Goal: Check status: Check status

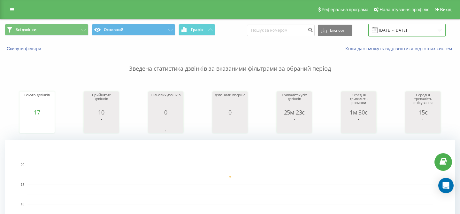
click at [392, 32] on input "[DATE] - [DATE]" at bounding box center [406, 30] width 77 height 12
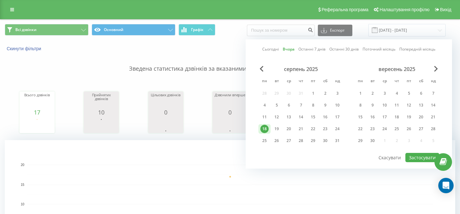
click at [290, 49] on link "Вчора" at bounding box center [289, 49] width 12 height 6
click at [414, 157] on button "Застосувати" at bounding box center [422, 157] width 34 height 9
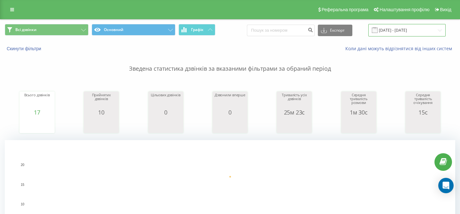
click at [395, 28] on input "[DATE] - [DATE]" at bounding box center [406, 30] width 77 height 12
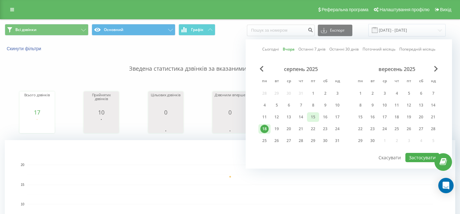
click at [311, 117] on div "15" at bounding box center [313, 117] width 8 height 8
click at [418, 158] on button "Застосувати" at bounding box center [422, 157] width 34 height 9
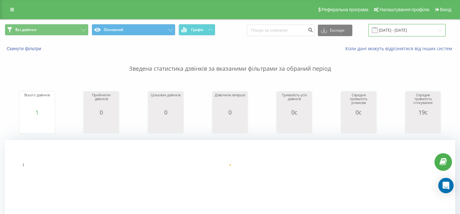
click at [394, 28] on input "[DATE] - [DATE]" at bounding box center [406, 30] width 77 height 12
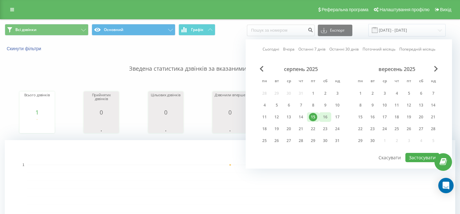
click at [322, 118] on div "16" at bounding box center [325, 117] width 8 height 8
click at [412, 156] on button "Застосувати" at bounding box center [422, 157] width 34 height 9
type input "[DATE] - [DATE]"
